Goal: Task Accomplishment & Management: Use online tool/utility

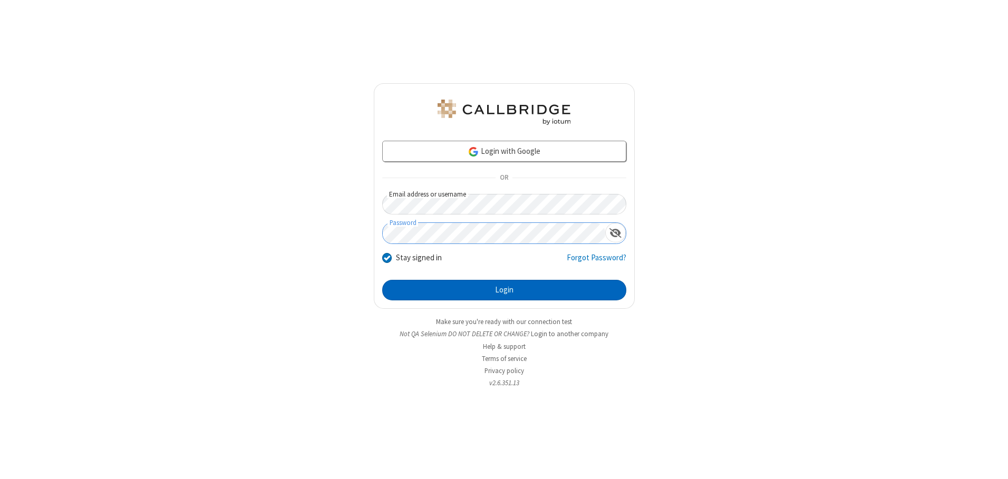
click at [504, 290] on button "Login" at bounding box center [504, 290] width 244 height 21
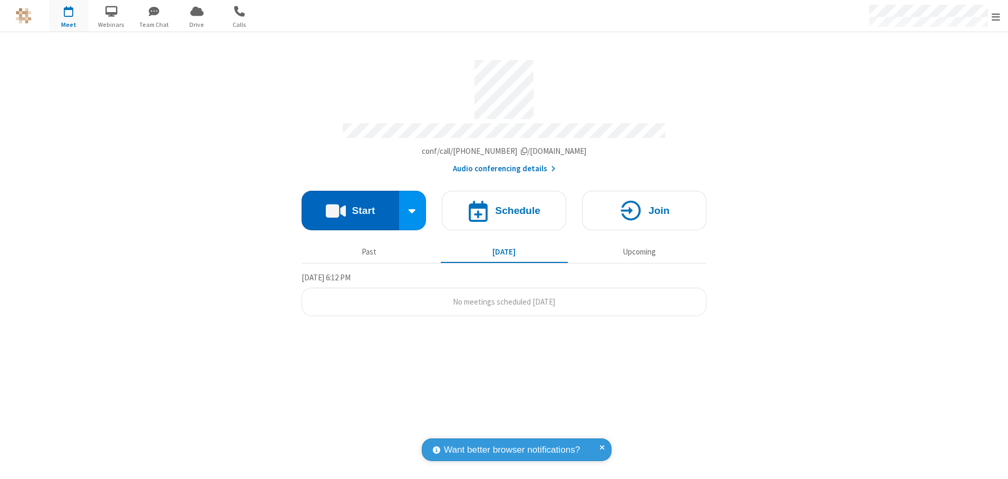
click at [350, 207] on button "Start" at bounding box center [349, 211] width 97 height 40
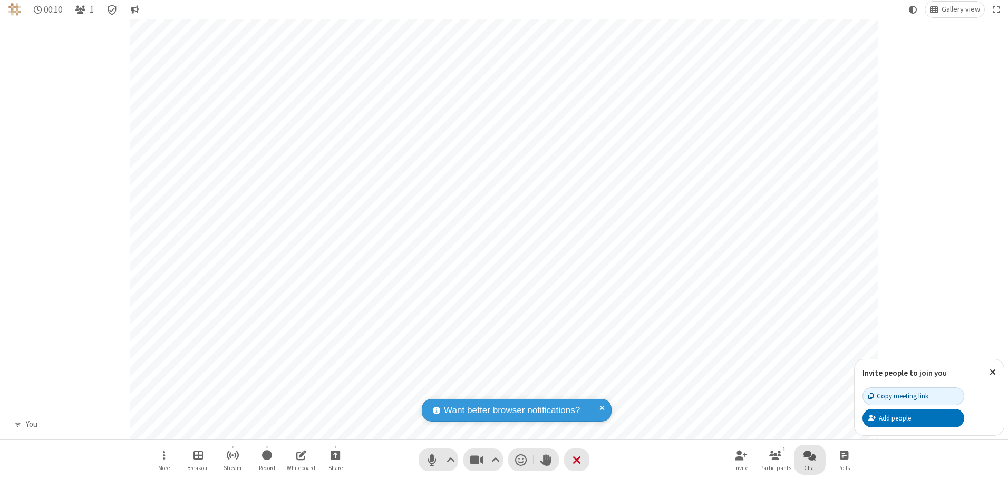
click at [810, 455] on span "Open chat" at bounding box center [809, 454] width 13 height 13
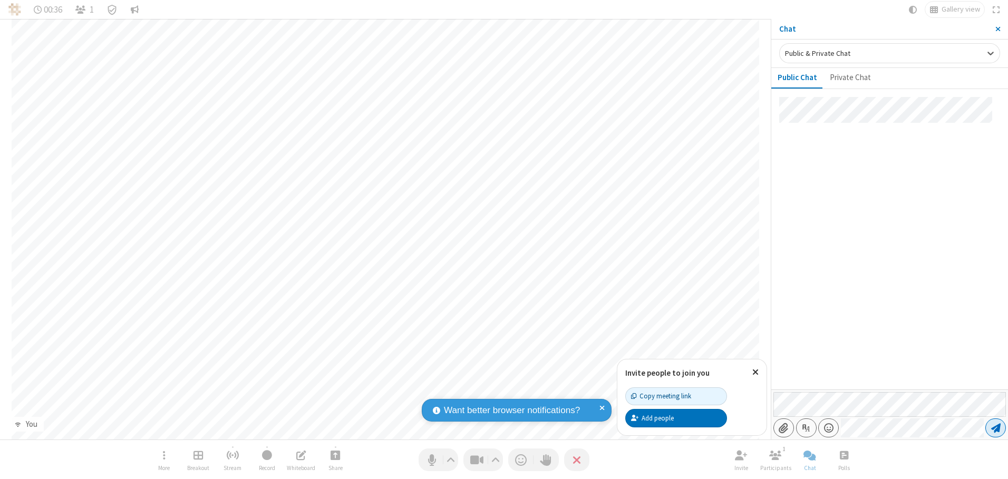
click at [995, 428] on span "Send message" at bounding box center [995, 428] width 9 height 11
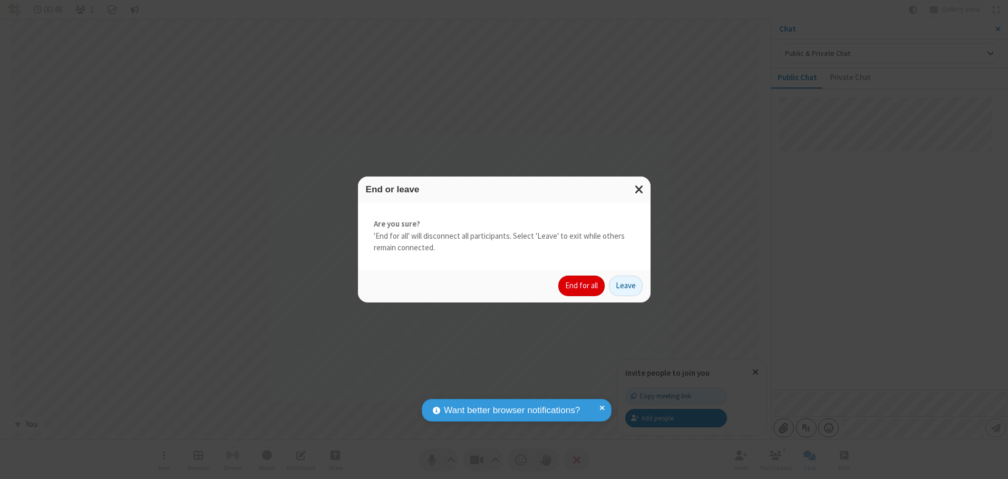
click at [582, 286] on button "End for all" at bounding box center [581, 286] width 46 height 21
